Goal: Task Accomplishment & Management: Use online tool/utility

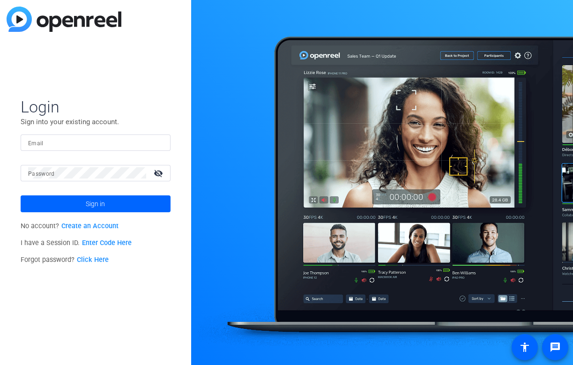
click at [131, 139] on input "Email" at bounding box center [95, 142] width 135 height 11
click at [157, 139] on img at bounding box center [155, 142] width 7 height 11
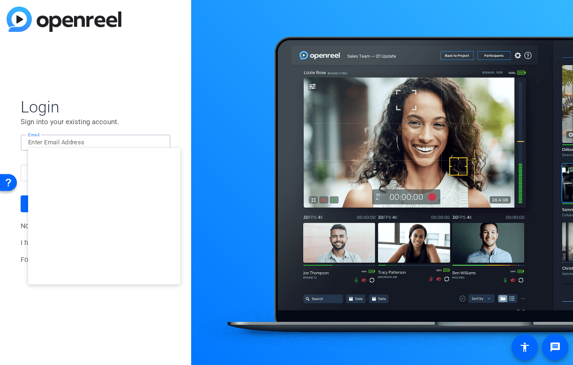
type input "[PERSON_NAME][EMAIL_ADDRESS][DOMAIN_NAME]"
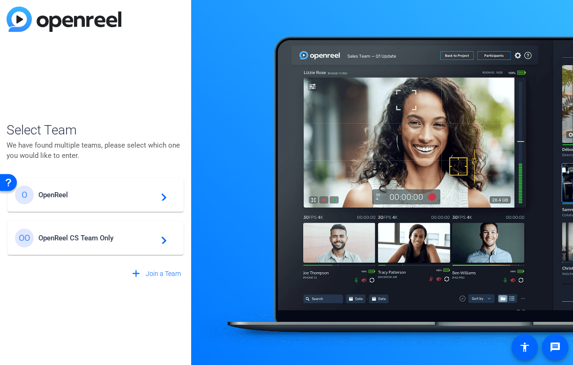
click at [106, 198] on span "OpenReel" at bounding box center [96, 195] width 117 height 8
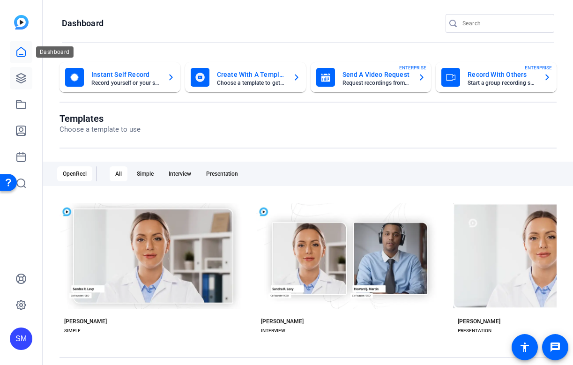
click at [19, 73] on icon at bounding box center [20, 78] width 11 height 11
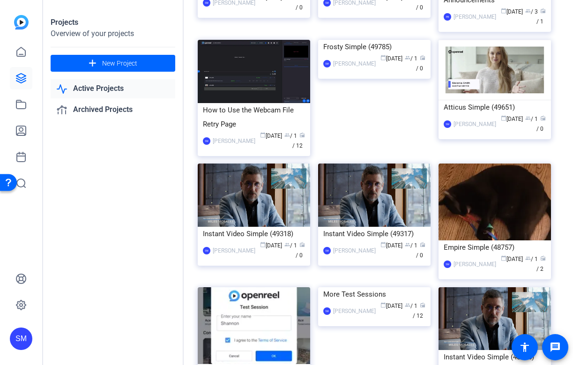
scroll to position [123, 0]
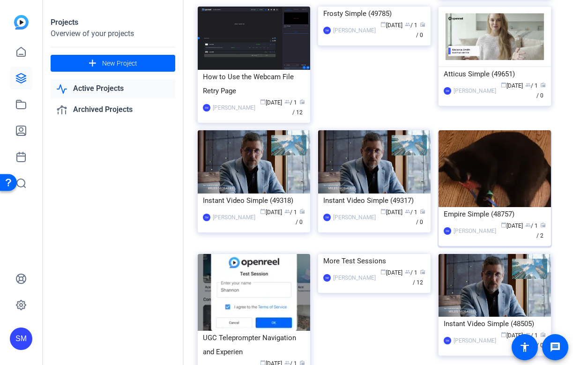
click at [469, 207] on img at bounding box center [495, 168] width 113 height 77
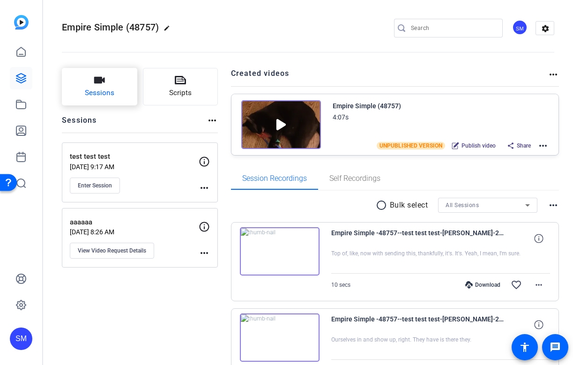
click at [110, 93] on span "Sessions" at bounding box center [100, 93] width 30 height 11
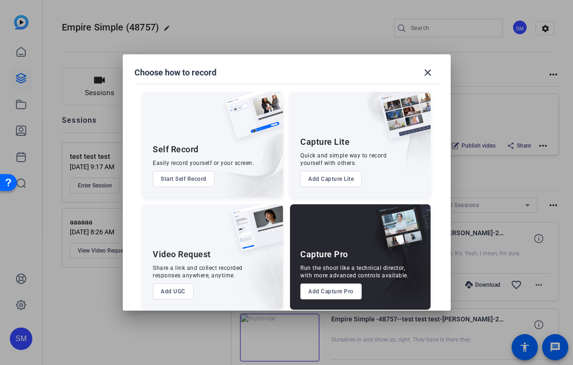
click at [331, 182] on button "Add Capture Lite" at bounding box center [331, 179] width 61 height 16
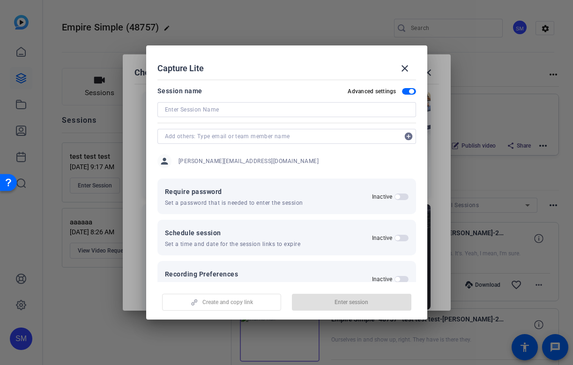
click at [320, 109] on input at bounding box center [287, 109] width 244 height 11
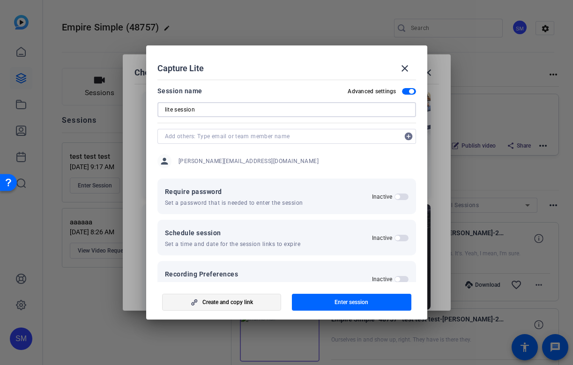
type input "lite session"
click at [240, 302] on span "Create and copy link" at bounding box center [228, 303] width 51 height 8
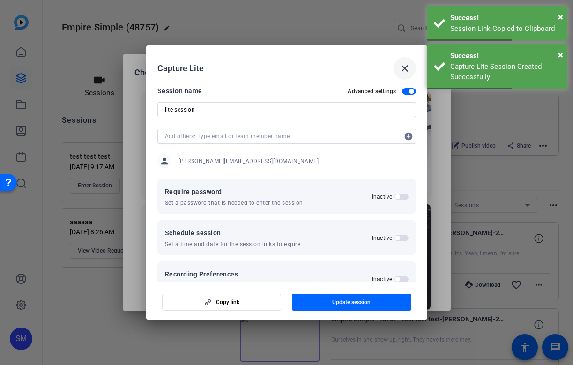
click at [411, 60] on span at bounding box center [405, 68] width 23 height 23
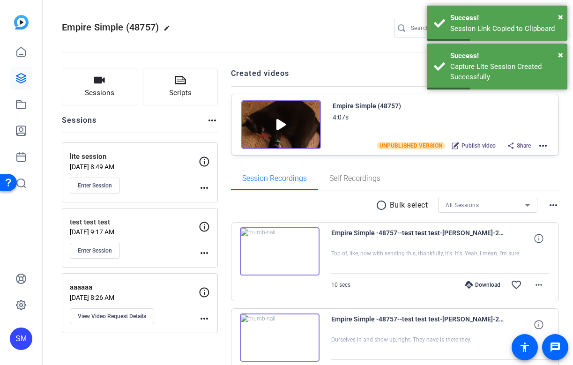
click at [206, 185] on mat-icon "more_horiz" at bounding box center [204, 187] width 11 height 11
click at [214, 201] on span "Edit Session" at bounding box center [227, 201] width 43 height 11
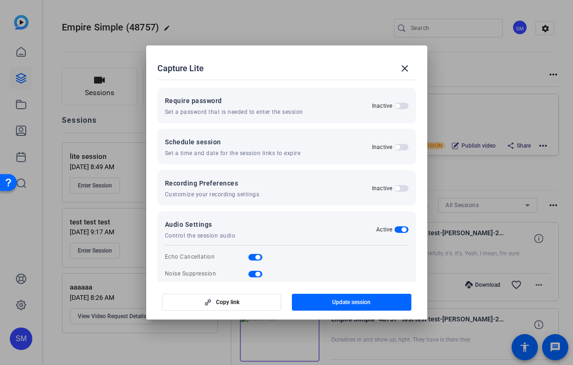
scroll to position [106, 0]
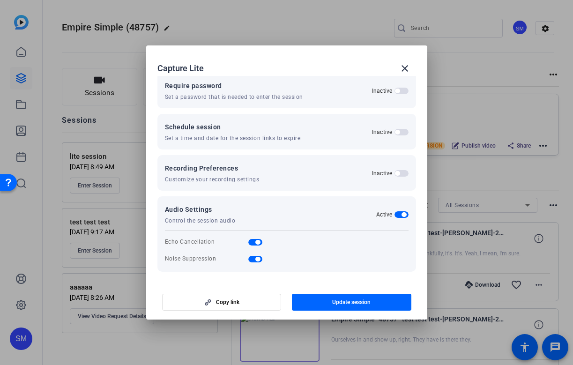
click at [398, 173] on span "button" at bounding box center [397, 173] width 5 height 5
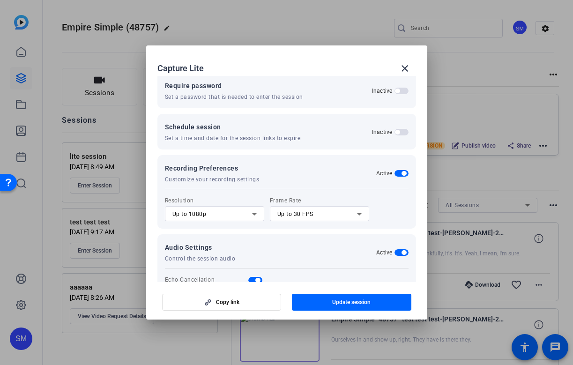
click at [400, 173] on span "button" at bounding box center [402, 173] width 14 height 7
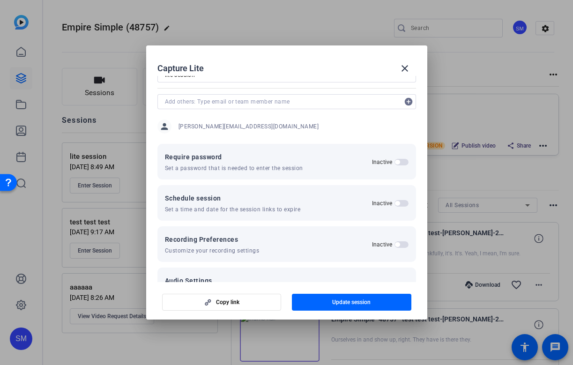
scroll to position [53, 0]
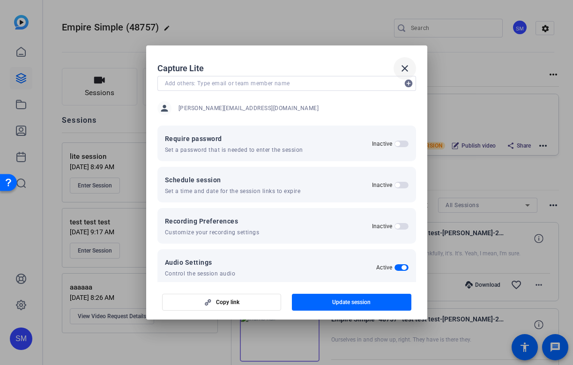
click at [400, 73] on mat-icon "close" at bounding box center [405, 68] width 11 height 11
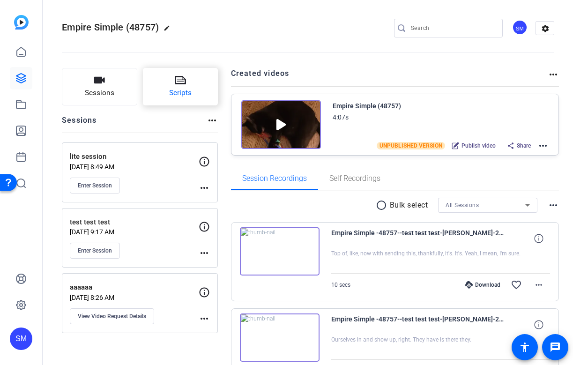
click at [182, 83] on icon at bounding box center [180, 80] width 11 height 11
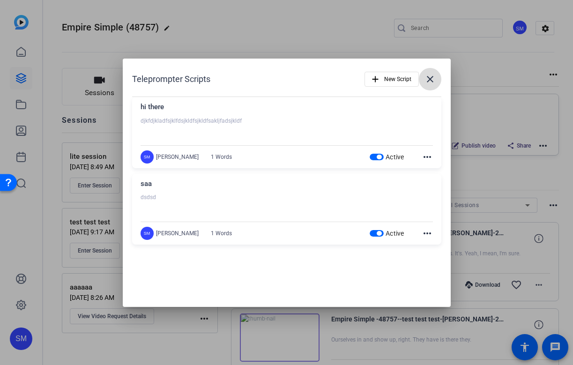
click at [430, 74] on mat-icon "close" at bounding box center [430, 79] width 11 height 11
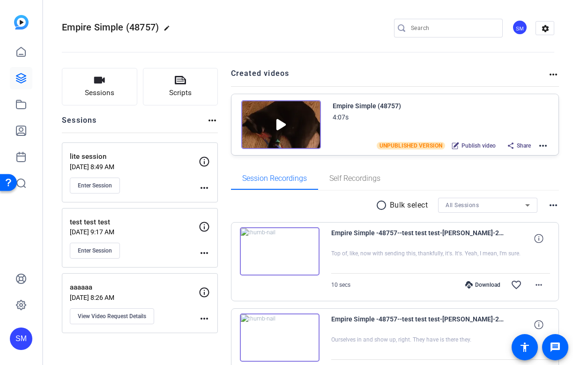
click at [202, 188] on mat-icon "more_horiz" at bounding box center [204, 187] width 11 height 11
click at [208, 197] on span "Edit Session" at bounding box center [227, 201] width 43 height 11
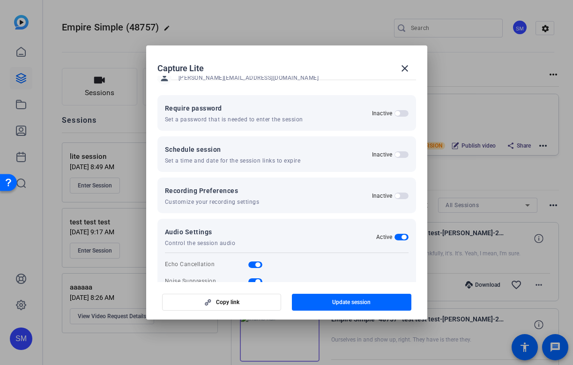
scroll to position [82, 0]
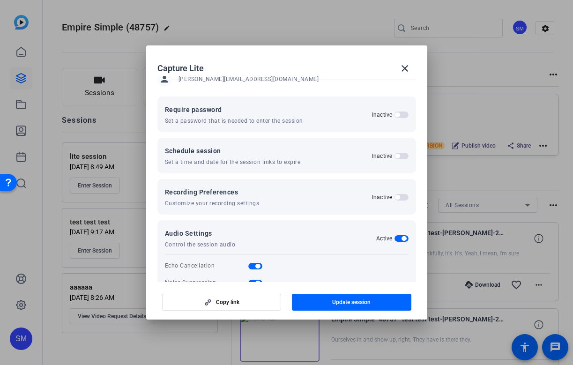
click at [405, 199] on span "button" at bounding box center [402, 197] width 14 height 7
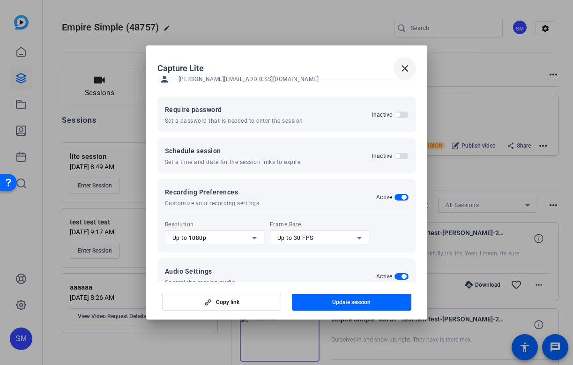
click at [408, 65] on mat-icon "close" at bounding box center [405, 68] width 11 height 11
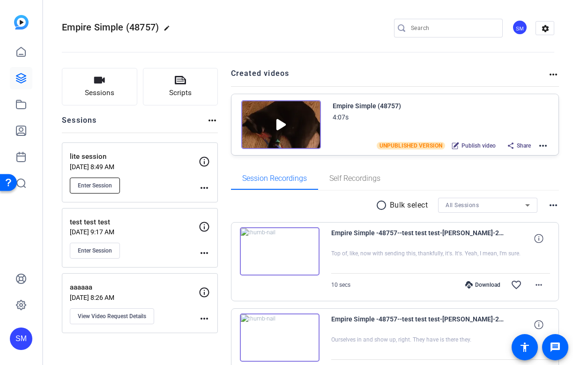
click at [95, 184] on span "Enter Session" at bounding box center [95, 186] width 34 height 8
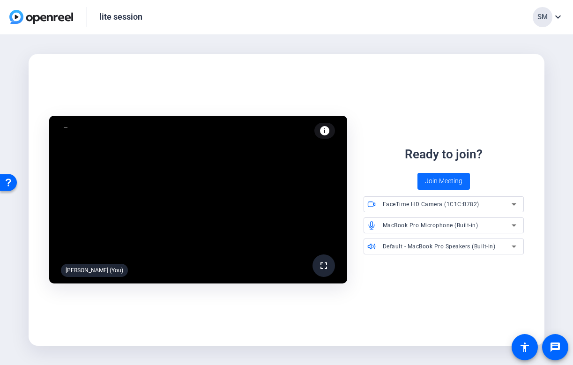
click at [458, 181] on span "Join Meeting" at bounding box center [444, 181] width 38 height 10
